Goal: Transaction & Acquisition: Purchase product/service

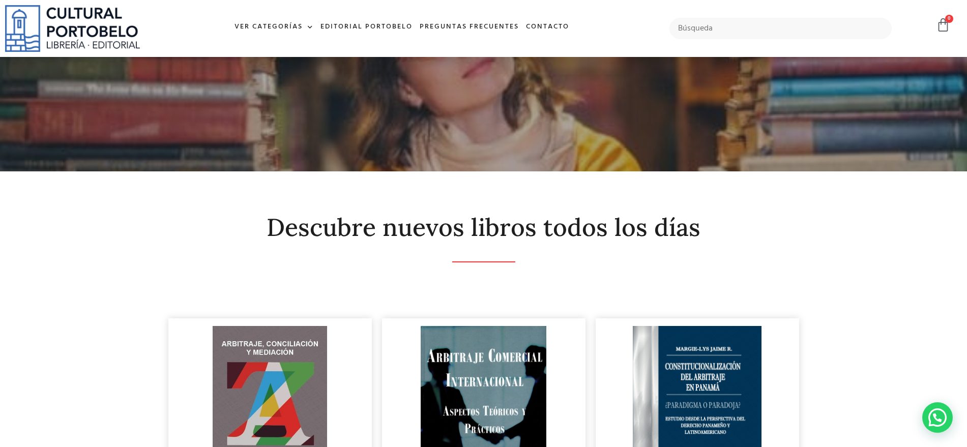
scroll to position [1208, 0]
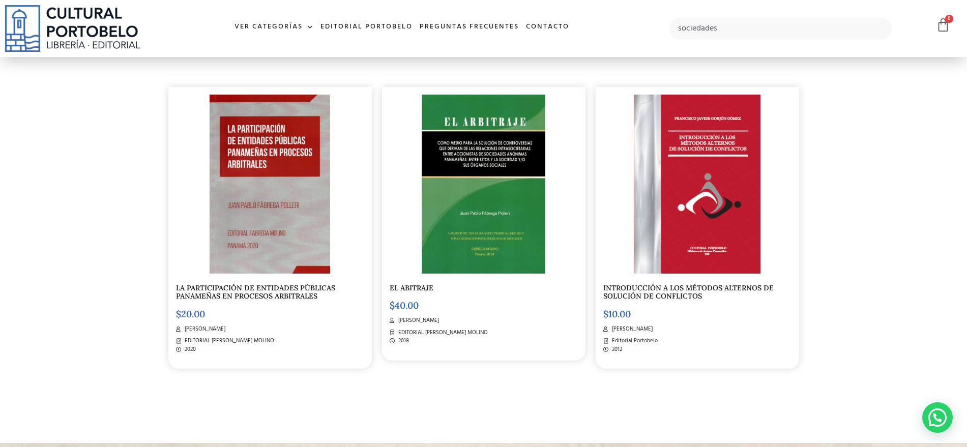
type input "sociedades"
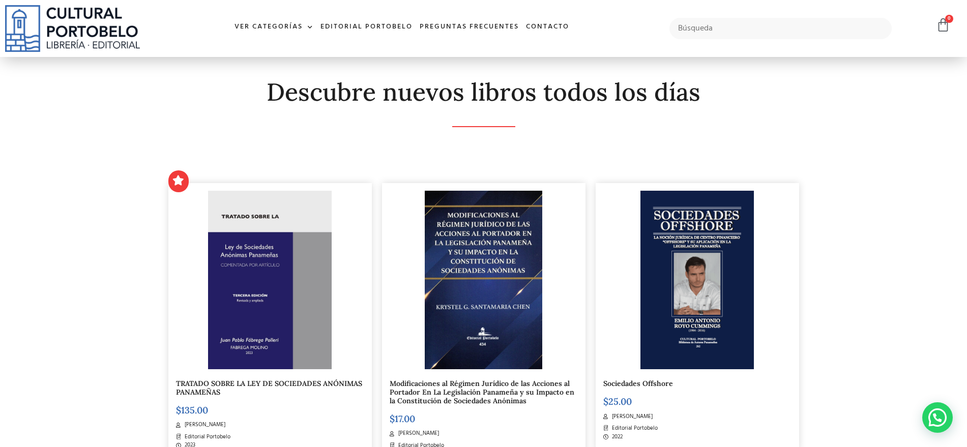
scroll to position [191, 0]
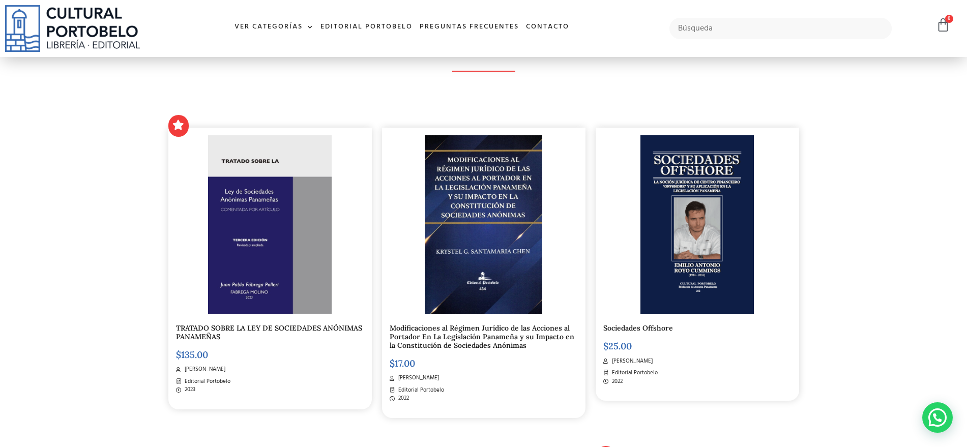
click at [222, 327] on link "TRATADO SOBRE LA LEY DE SOCIEDADES ANÓNIMAS PANAMEÑAS" at bounding box center [269, 333] width 186 height 18
